Goal: Navigation & Orientation: Find specific page/section

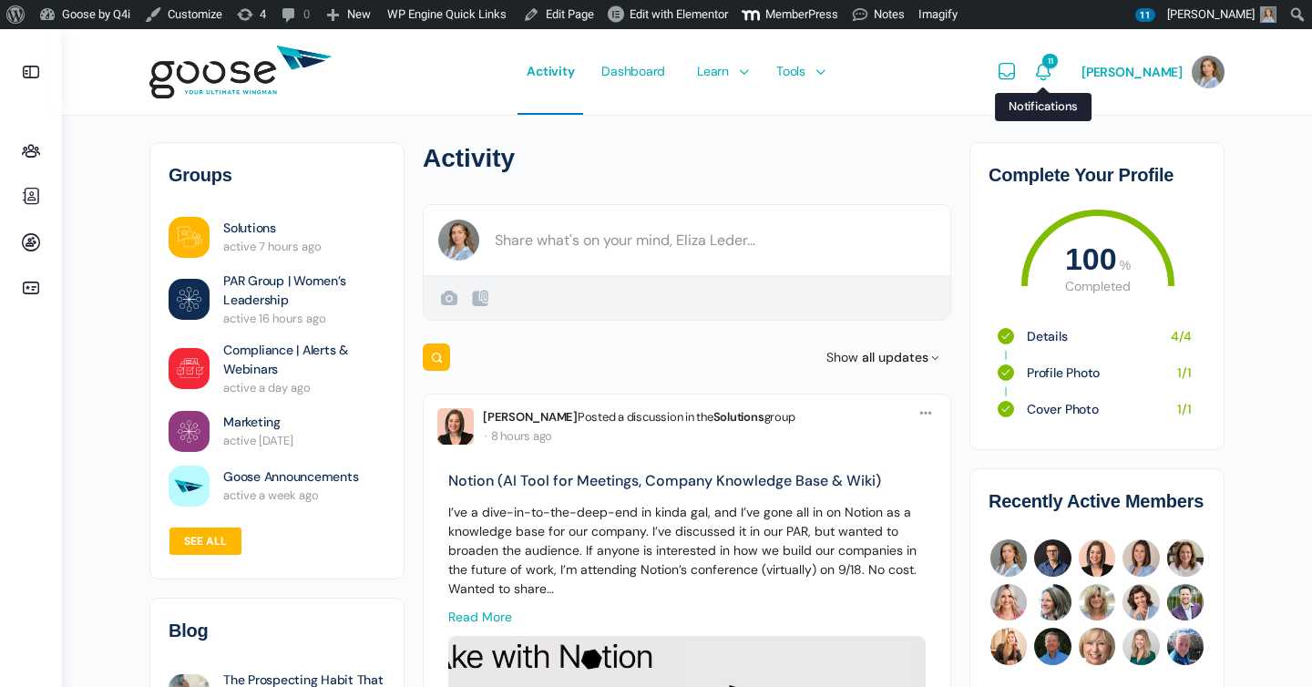
click at [1054, 64] on icon "Notifications" at bounding box center [1043, 72] width 22 height 22
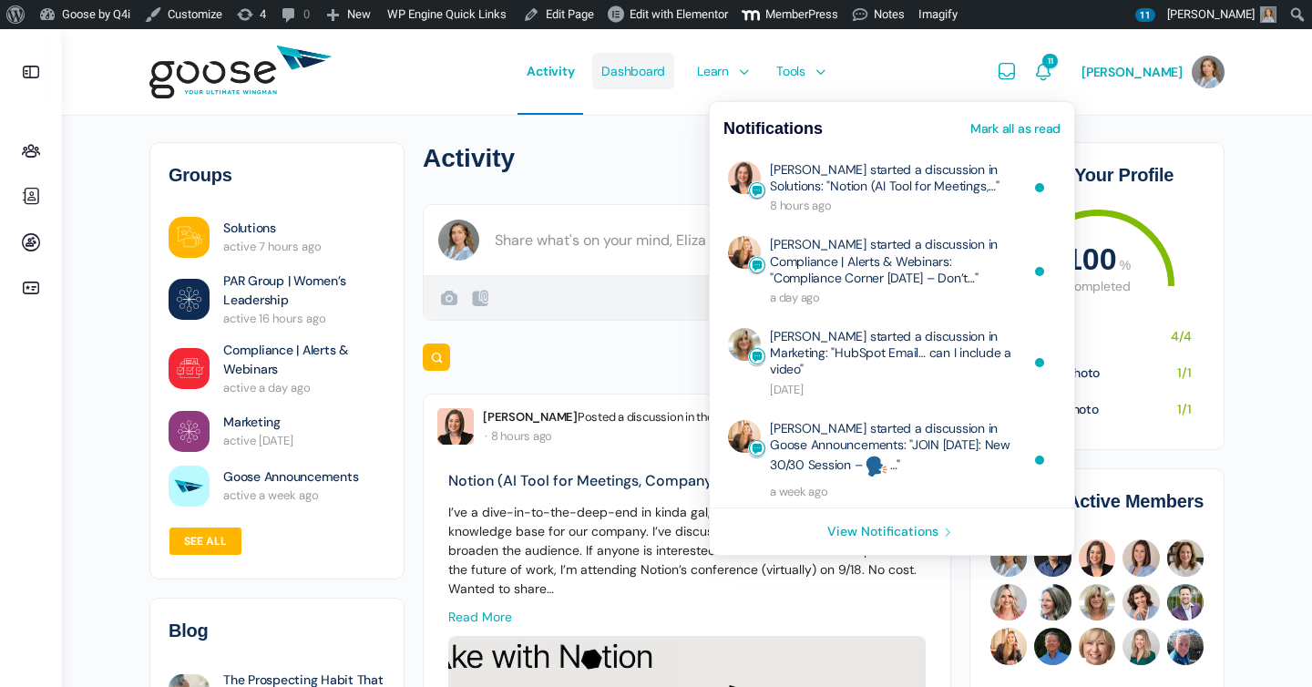
click at [653, 72] on span "Dashboard" at bounding box center [633, 71] width 64 height 86
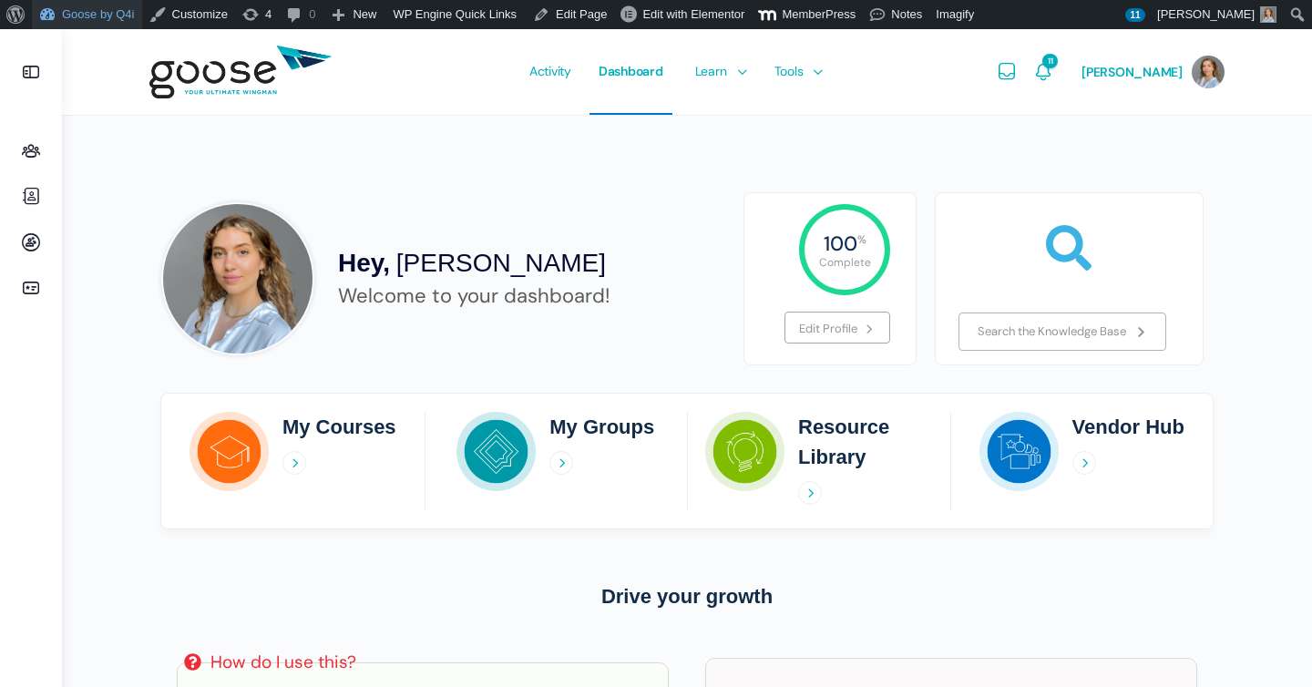
click at [112, 8] on link "Goose by Q4i" at bounding box center [87, 14] width 110 height 29
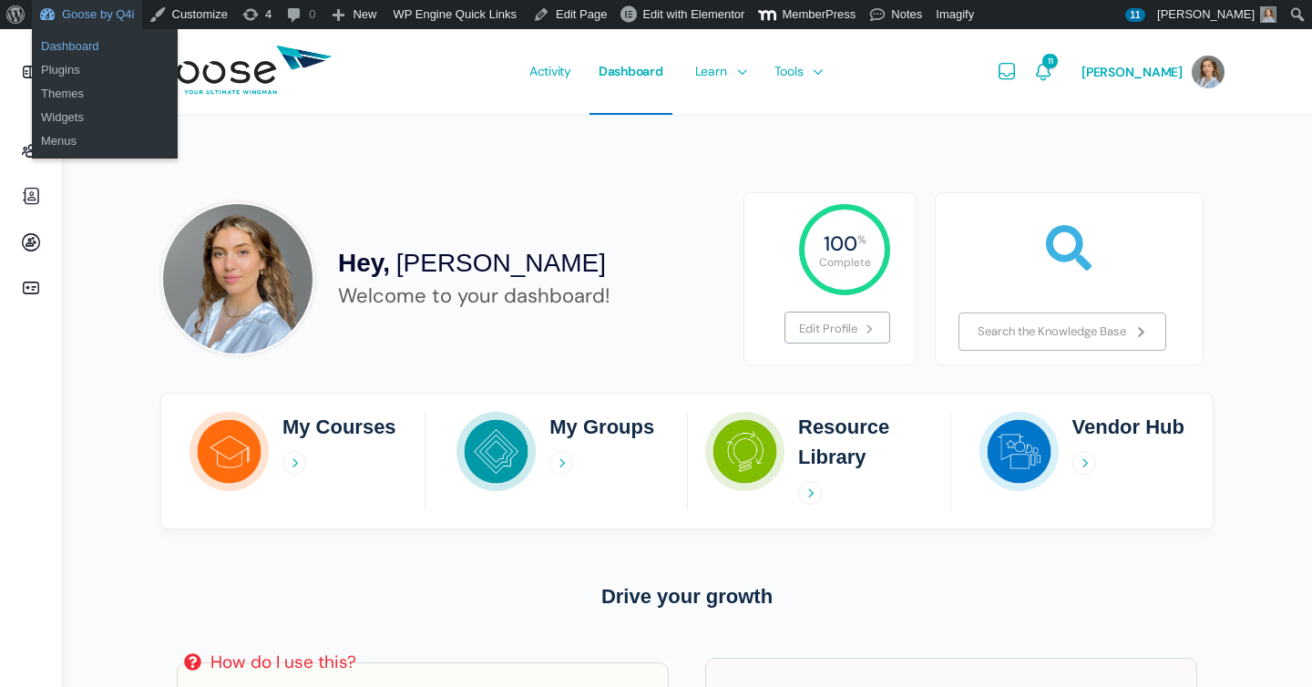
click at [108, 40] on link "Dashboard" at bounding box center [105, 47] width 146 height 24
